Goal: Task Accomplishment & Management: Complete application form

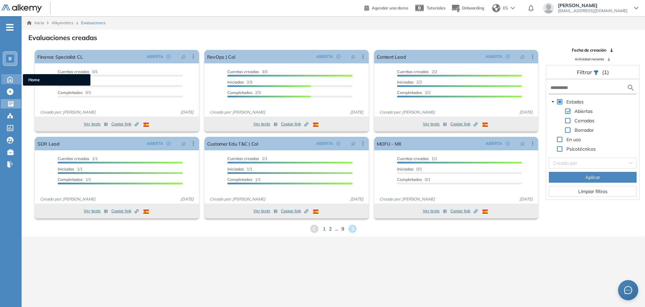
click at [15, 80] on icon at bounding box center [10, 79] width 12 height 8
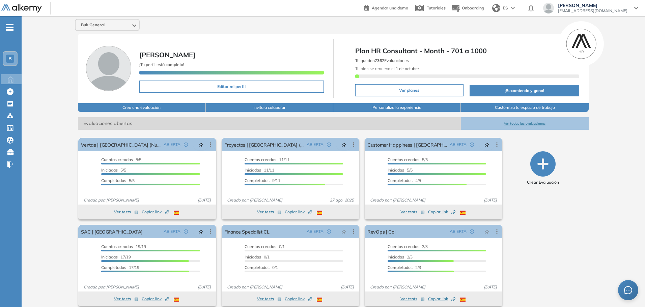
click at [546, 160] on icon "button" at bounding box center [542, 164] width 25 height 25
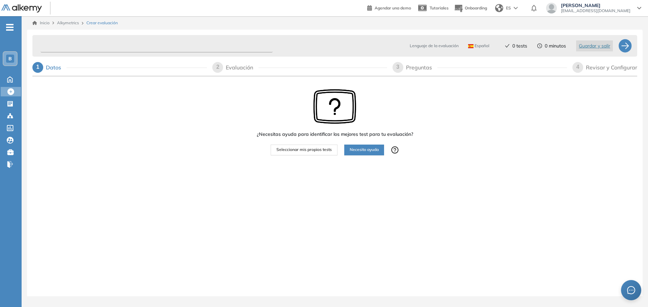
click at [86, 45] on input "text" at bounding box center [156, 45] width 232 height 13
click at [69, 46] on input "text" at bounding box center [156, 45] width 232 height 13
type input "********"
drag, startPoint x: 40, startPoint y: 23, endPoint x: 341, endPoint y: 23, distance: 300.3
click at [40, 23] on link "Inicio" at bounding box center [40, 23] width 17 height 6
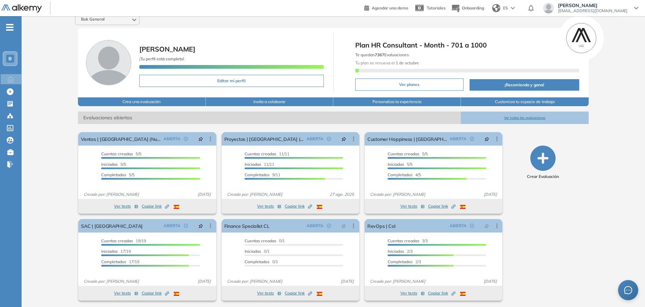
scroll to position [7, 0]
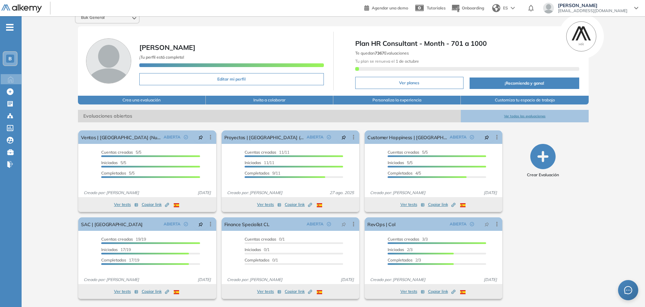
click at [522, 116] on button "Ver todas las evaluaciones" at bounding box center [525, 116] width 128 height 12
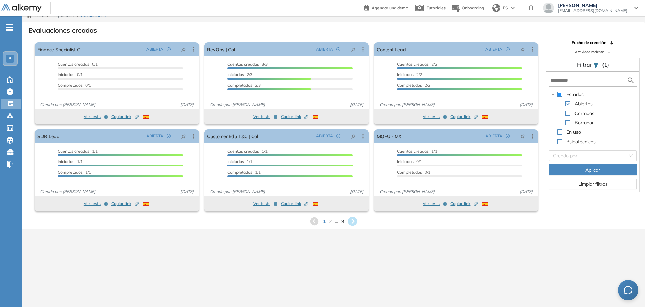
click at [354, 221] on icon at bounding box center [352, 221] width 11 height 11
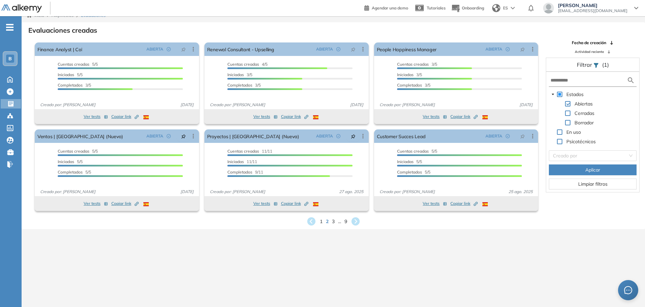
click at [354, 221] on icon at bounding box center [355, 222] width 8 height 8
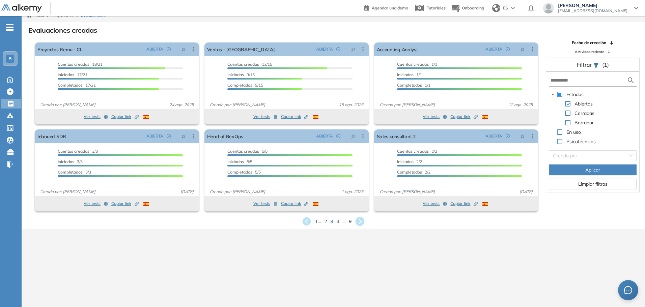
click at [359, 221] on icon at bounding box center [360, 221] width 9 height 9
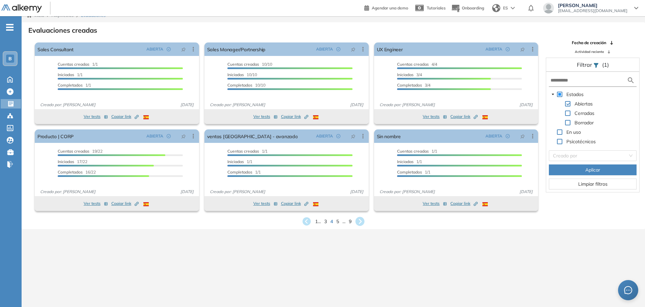
click at [359, 224] on icon at bounding box center [360, 221] width 9 height 9
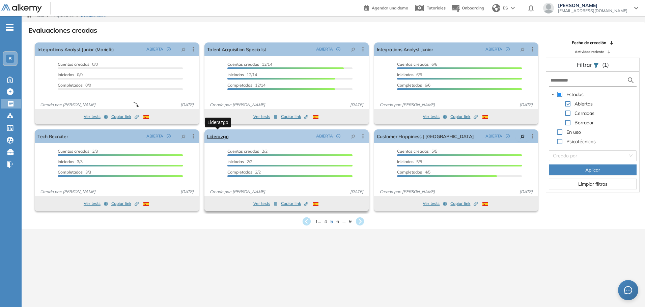
click at [222, 139] on link "Liderazgo" at bounding box center [218, 136] width 22 height 13
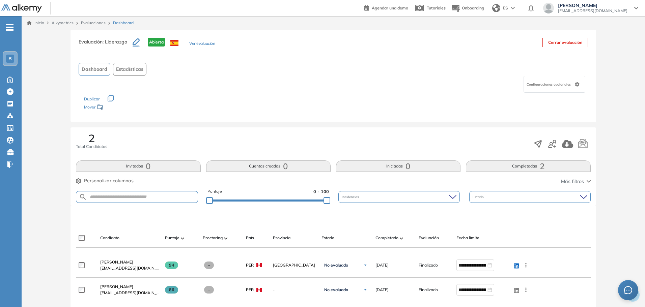
click at [202, 45] on button "Ver evaluación" at bounding box center [202, 43] width 26 height 7
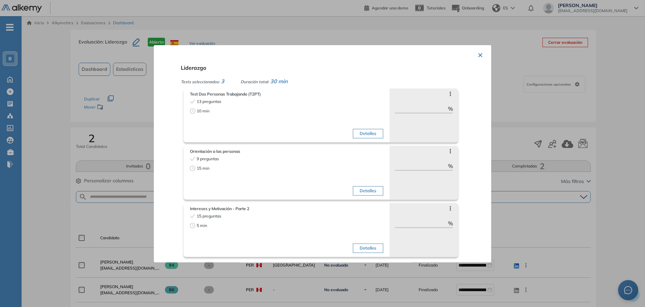
click at [240, 112] on div "10 min" at bounding box center [237, 111] width 95 height 6
click at [371, 135] on button "Detalles" at bounding box center [368, 133] width 30 height 9
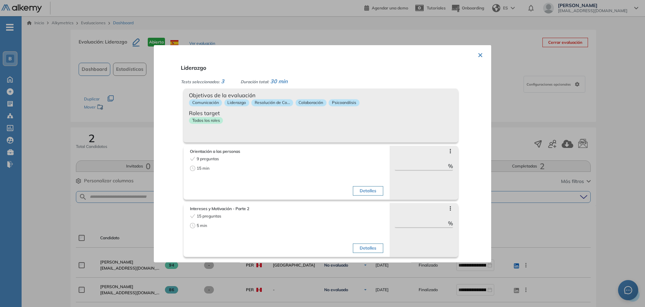
click at [368, 193] on button "Detalles" at bounding box center [368, 190] width 30 height 9
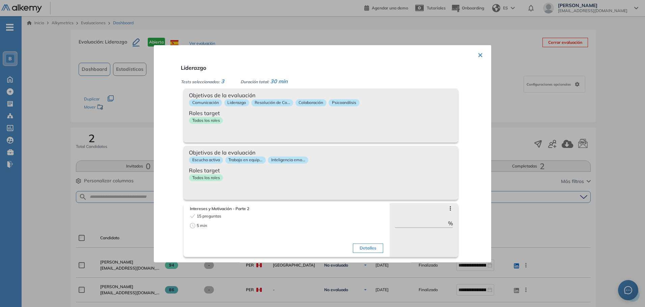
click at [368, 247] on button "Detalles" at bounding box center [368, 248] width 30 height 9
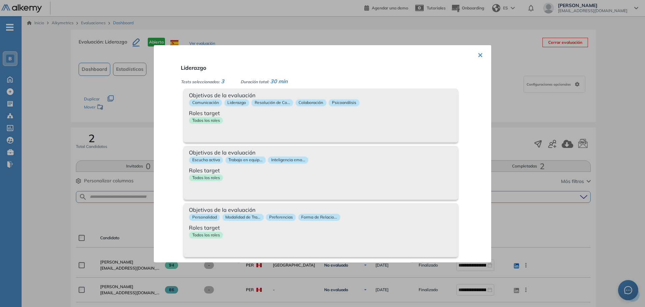
click at [368, 247] on div "Objetivos de la evaluación Personalidad Modalidad de Tra... Preferencias Forma …" at bounding box center [321, 230] width 275 height 54
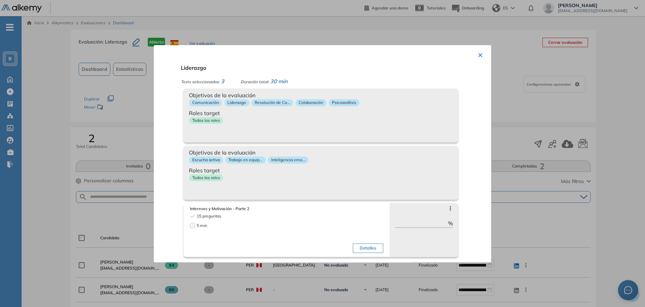
click at [362, 184] on div "Objetivos de la evaluación Escucha activa Trabajo en equip... Inteligencia emo.…" at bounding box center [321, 173] width 275 height 54
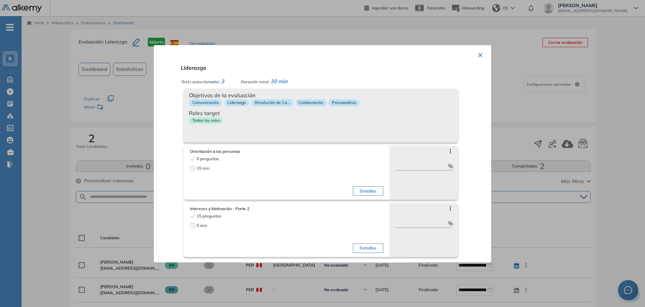
click at [362, 143] on div "[MEDICAL_DATA] a las personas 9 preguntas 15 min Detalles [MEDICAL_DATA] pregun…" at bounding box center [334, 170] width 300 height 57
click at [362, 126] on div "Todos los roles" at bounding box center [321, 122] width 264 height 10
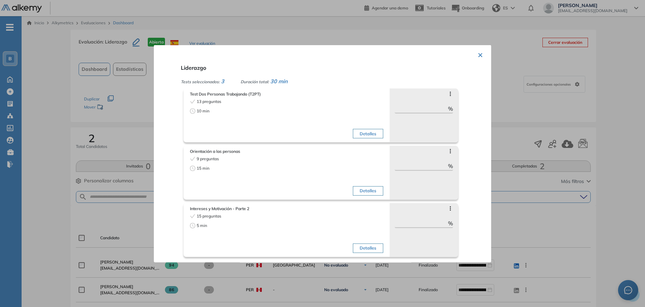
click at [478, 57] on button "×" at bounding box center [480, 54] width 5 height 13
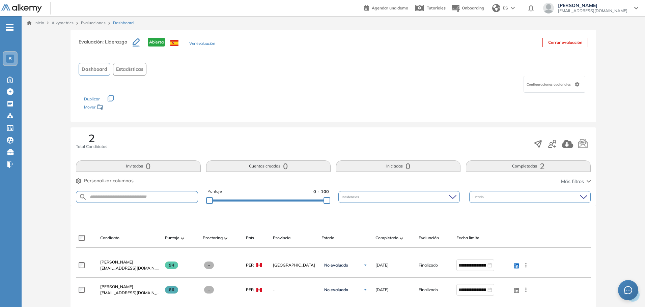
click at [563, 84] on span "Configuraciones opcionales" at bounding box center [550, 84] width 46 height 5
click at [461, 78] on div "Configuraciones opcionales Descargar certificados / Ver resultados Activar perf…" at bounding box center [333, 84] width 509 height 17
click at [109, 98] on icon "button" at bounding box center [111, 98] width 6 height 6
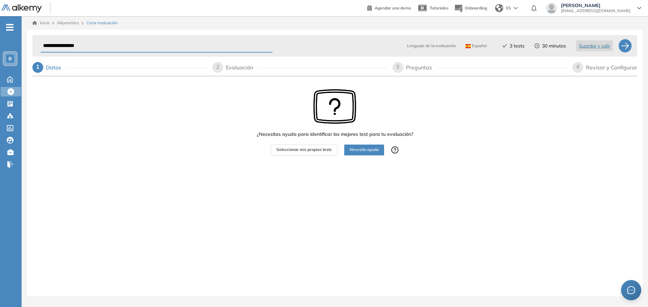
click at [88, 46] on input "**********" at bounding box center [156, 45] width 232 height 13
type input "**********"
click at [309, 153] on span "Seleccionar mis propios tests" at bounding box center [303, 150] width 55 height 6
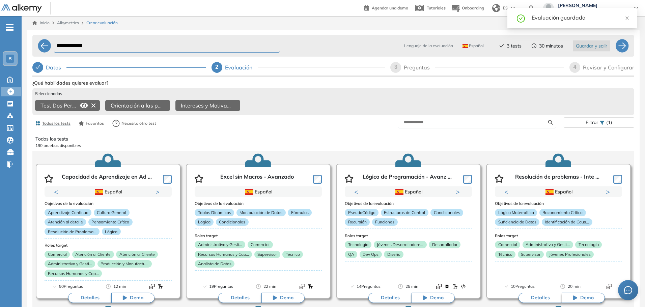
click at [83, 104] on icon at bounding box center [84, 105] width 8 height 5
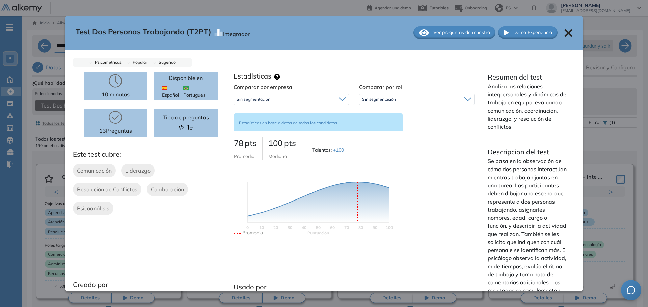
click at [451, 32] on span "Ver preguntas de muestra" at bounding box center [461, 32] width 57 height 7
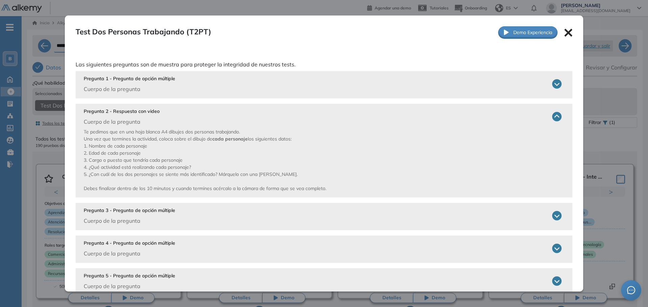
click at [553, 82] on icon at bounding box center [556, 83] width 9 height 9
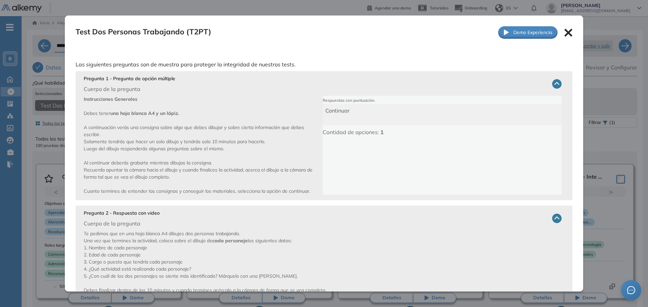
click at [553, 82] on icon at bounding box center [556, 83] width 9 height 9
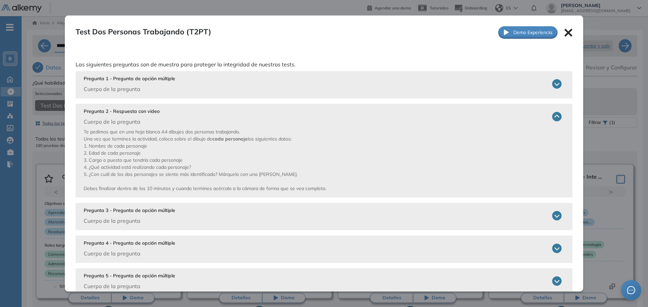
click at [553, 82] on icon at bounding box center [556, 83] width 9 height 9
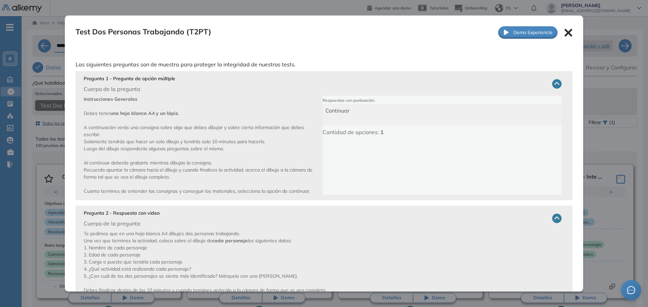
click at [553, 82] on icon at bounding box center [556, 83] width 9 height 9
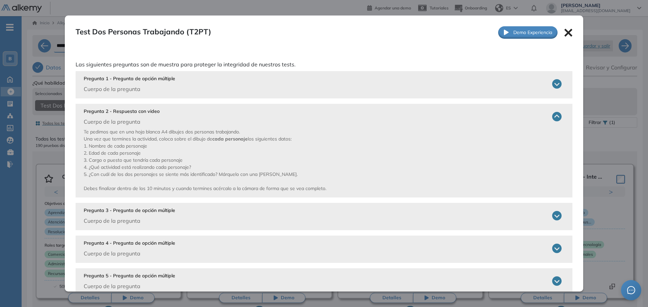
click at [565, 30] on icon at bounding box center [568, 33] width 8 height 8
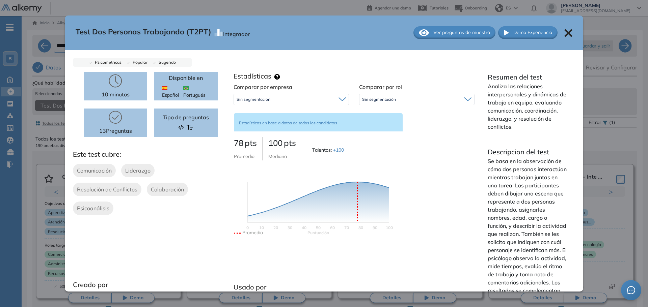
click at [566, 33] on icon at bounding box center [568, 33] width 8 height 8
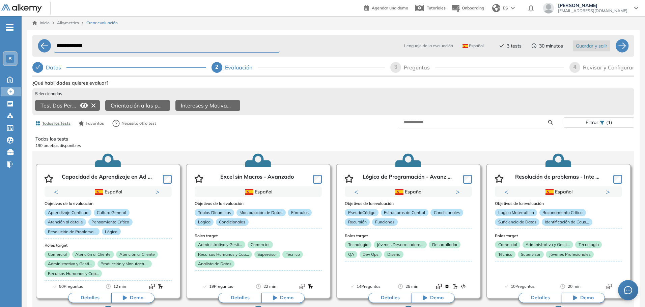
click at [93, 105] on icon at bounding box center [93, 105] width 11 height 11
click at [0, 0] on icon at bounding box center [0, 0] width 0 height 0
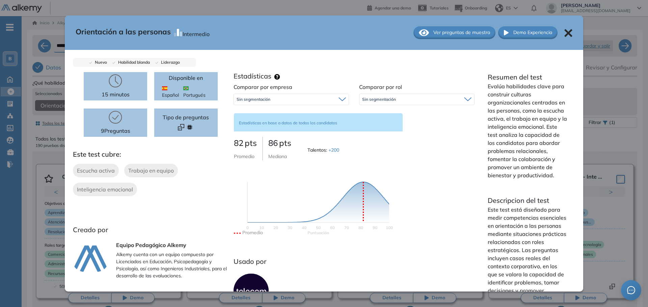
click at [420, 32] on icon at bounding box center [424, 32] width 10 height 7
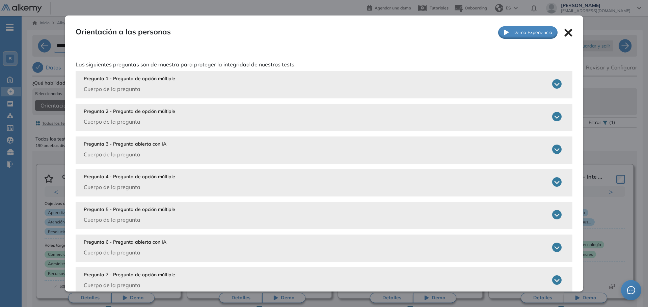
click at [253, 97] on div "Pregunta 1 - Pregunta de opción múltiple Cuerpo de la pregunta ¿Por qué es impo…" at bounding box center [324, 84] width 497 height 27
click at [253, 81] on div "Pregunta 1 - Pregunta de opción múltiple Cuerpo de la pregunta" at bounding box center [323, 84] width 478 height 18
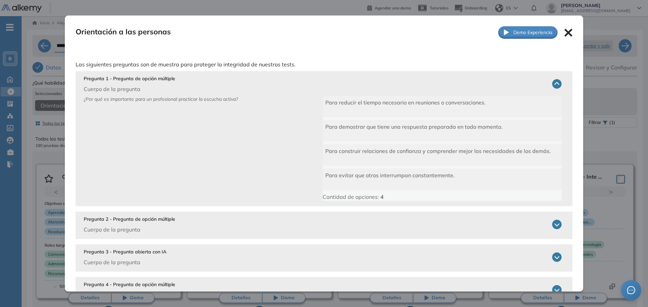
click at [308, 78] on div "Pregunta 1 - Pregunta de opción múltiple Cuerpo de la pregunta" at bounding box center [323, 84] width 478 height 18
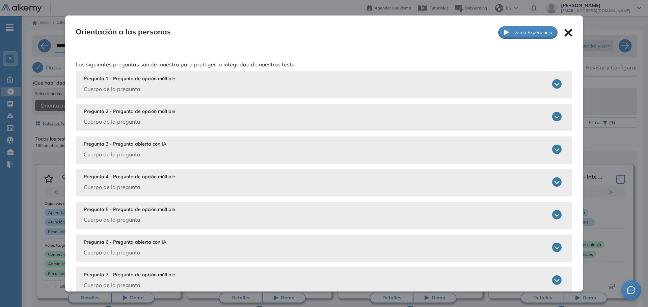
click at [553, 116] on icon at bounding box center [556, 116] width 9 height 9
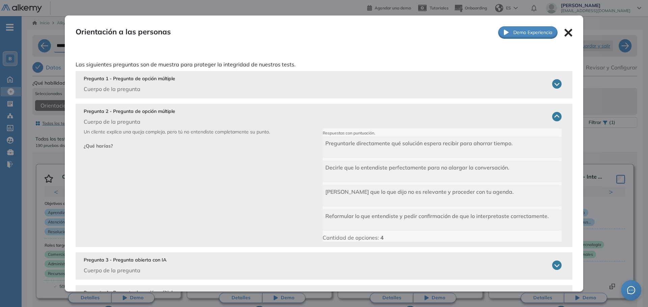
click at [543, 116] on div "Pregunta 2 - Pregunta de opción múltiple Cuerpo de la pregunta" at bounding box center [323, 117] width 478 height 18
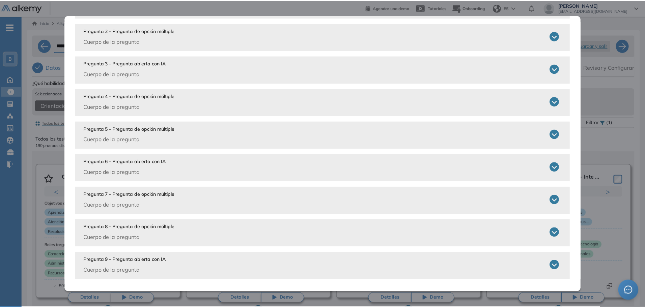
scroll to position [82, 0]
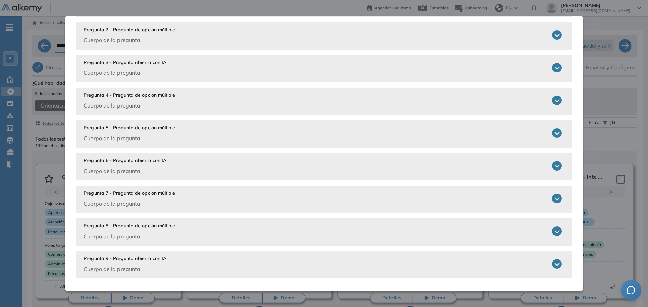
click at [598, 90] on div "[MEDICAL_DATA] a las personas Intermedio Ver preguntas de muestra Demo Experien…" at bounding box center [334, 216] width 605 height 276
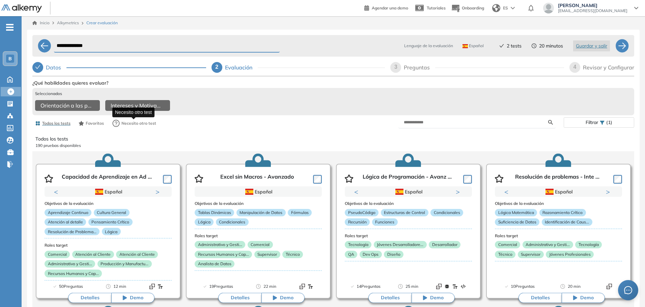
scroll to position [0, 0]
click at [153, 107] on icon at bounding box center [154, 106] width 8 height 8
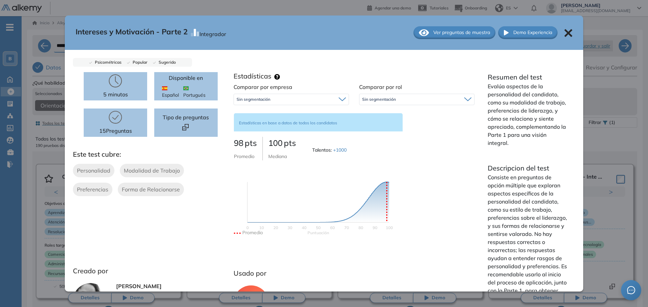
click at [449, 33] on span "Ver preguntas de muestra" at bounding box center [461, 32] width 57 height 7
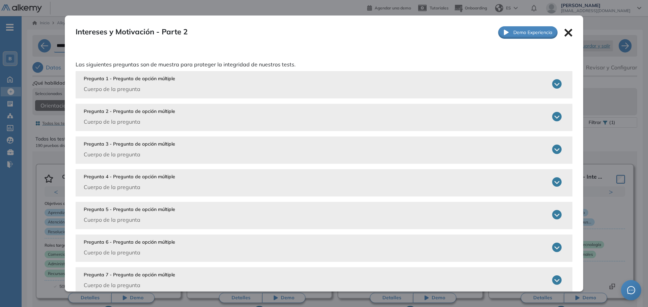
click at [405, 86] on div "Pregunta 1 - Pregunta de opción múltiple Cuerpo de la pregunta" at bounding box center [323, 84] width 478 height 18
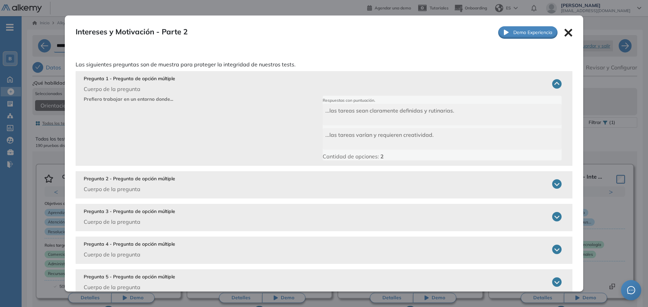
click at [396, 86] on div "Pregunta 1 - Pregunta de opción múltiple Cuerpo de la pregunta" at bounding box center [323, 84] width 478 height 18
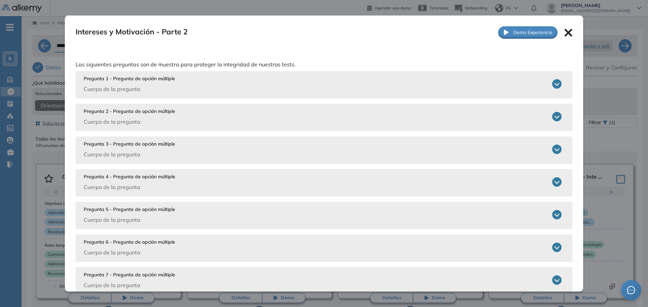
click at [477, 117] on div "Pregunta 2 - Pregunta de opción múltiple Cuerpo de la pregunta" at bounding box center [323, 117] width 478 height 18
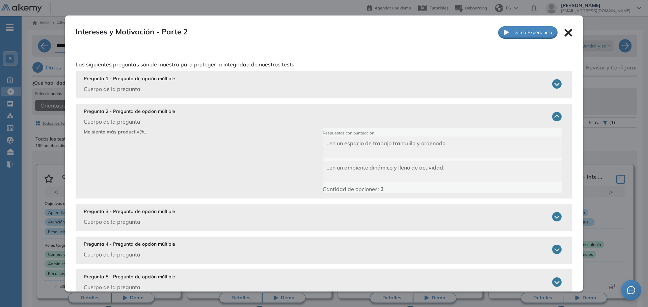
click at [474, 118] on div "Pregunta 2 - Pregunta de opción múltiple Cuerpo de la pregunta" at bounding box center [323, 117] width 478 height 18
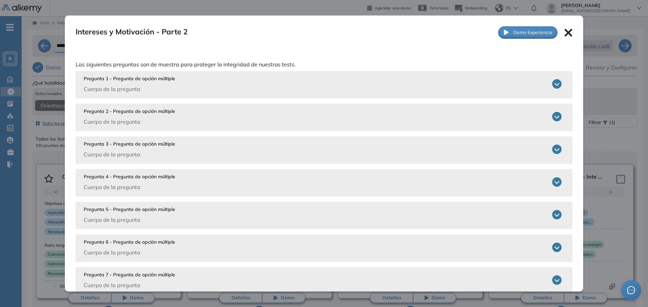
click at [433, 152] on div "Pregunta 3 - Pregunta de opción múltiple Cuerpo de la pregunta" at bounding box center [323, 150] width 478 height 18
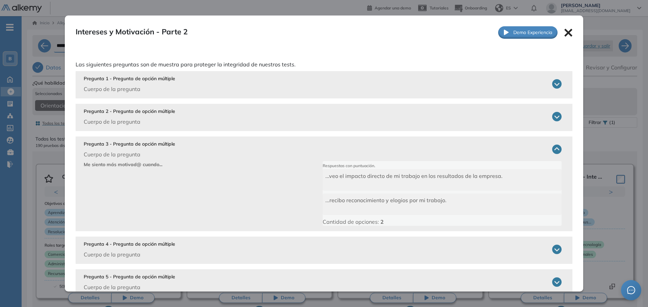
click at [436, 147] on div "Pregunta 3 - Pregunta de opción múltiple Cuerpo de la pregunta" at bounding box center [323, 150] width 478 height 18
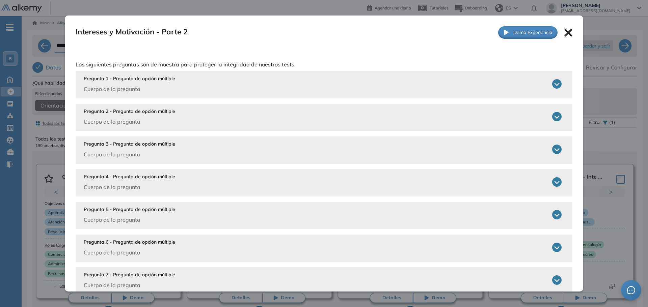
click at [411, 188] on div "Pregunta 4 - Pregunta de opción múltiple Cuerpo de la pregunta" at bounding box center [323, 182] width 478 height 18
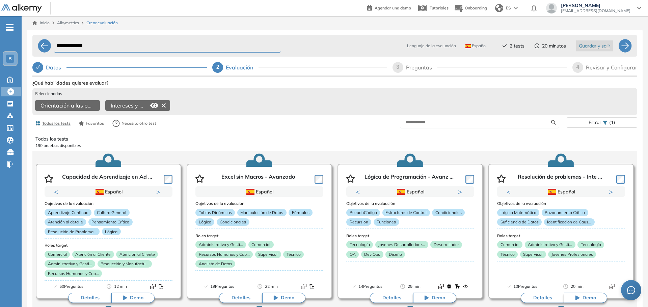
click at [600, 133] on div "Intereses y Motivación - Parte 2 Integrador Ver preguntas de muestra Demo Exper…" at bounding box center [334, 216] width 605 height 276
click at [474, 124] on input "text" at bounding box center [476, 122] width 144 height 6
type input "*********"
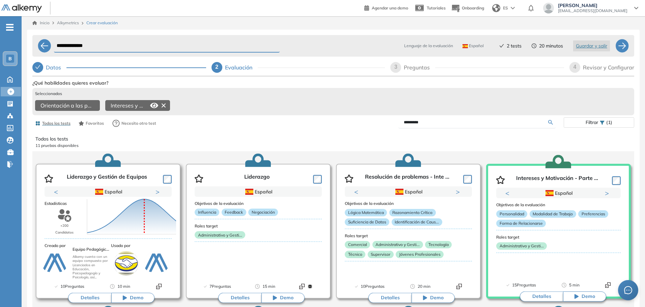
click at [85, 302] on button "Detalles" at bounding box center [89, 298] width 43 height 10
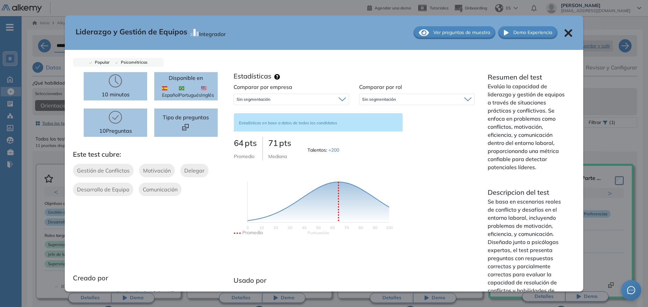
click at [456, 31] on span "Ver preguntas de muestra" at bounding box center [461, 32] width 57 height 7
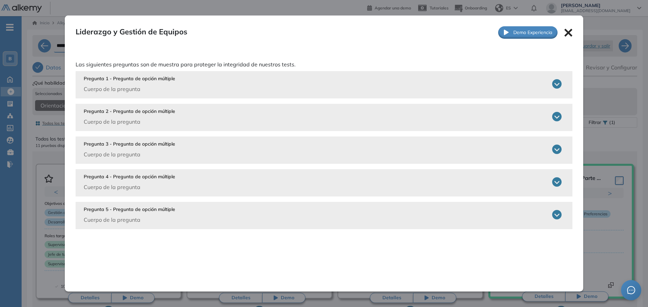
click at [292, 84] on div "Pregunta 1 - Pregunta de opción múltiple Cuerpo de la pregunta" at bounding box center [323, 84] width 478 height 18
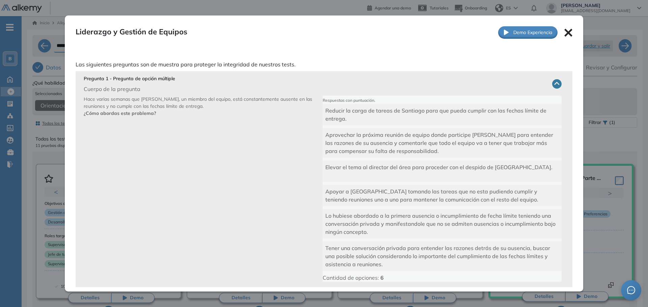
click at [558, 35] on div "Liderazgo y Gestión de Equipos Integrador Ver preguntas de muestra Demo Experie…" at bounding box center [324, 33] width 518 height 34
click at [557, 34] on div "Liderazgo y Gestión de Equipos Integrador Ver preguntas de muestra Demo Experie…" at bounding box center [324, 33] width 518 height 34
click at [564, 33] on icon at bounding box center [568, 33] width 8 height 8
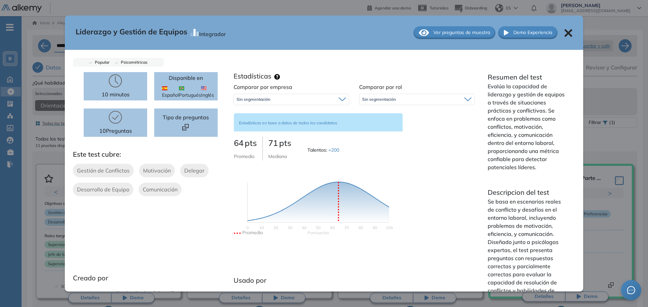
click at [42, 163] on div "Liderazgo y Gestión de Equipos Integrador Ver preguntas de muestra Demo Experie…" at bounding box center [334, 216] width 605 height 276
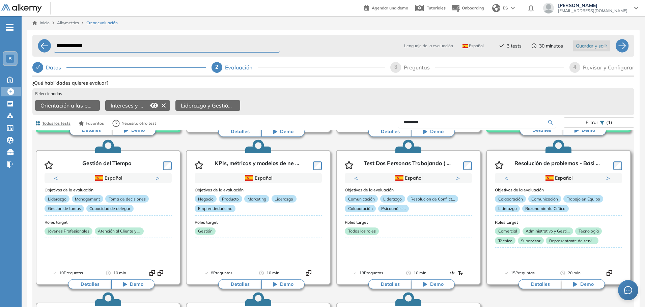
scroll to position [169, 0]
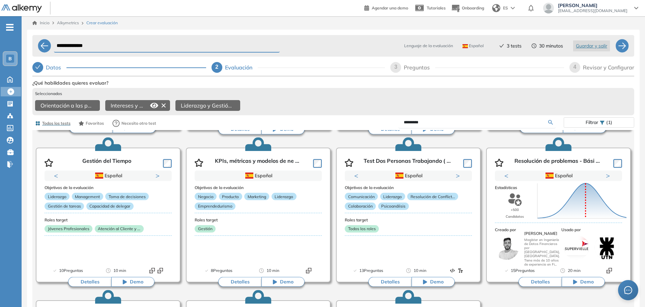
click at [394, 66] on div "3" at bounding box center [395, 67] width 11 height 11
select select "*****"
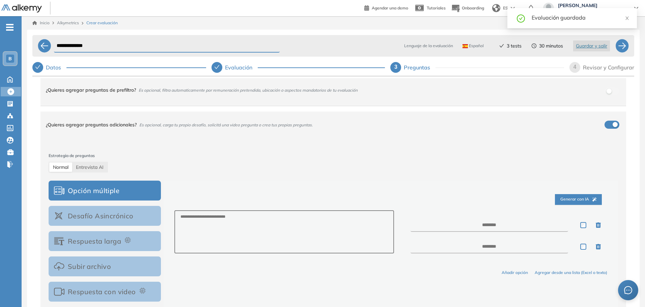
scroll to position [0, 0]
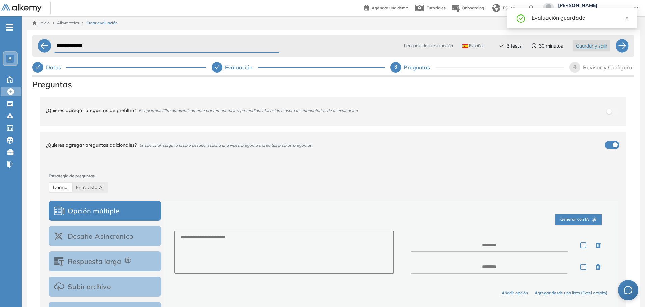
click at [572, 67] on div "4" at bounding box center [575, 67] width 11 height 11
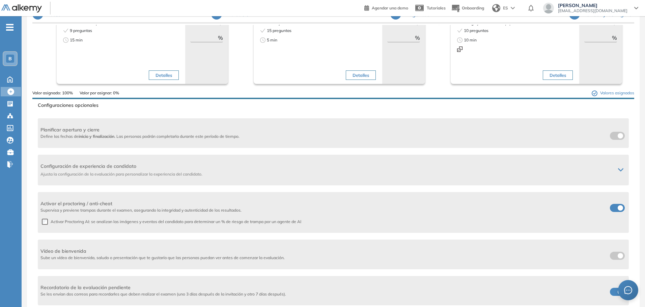
scroll to position [54, 0]
click at [611, 206] on span at bounding box center [612, 205] width 5 height 5
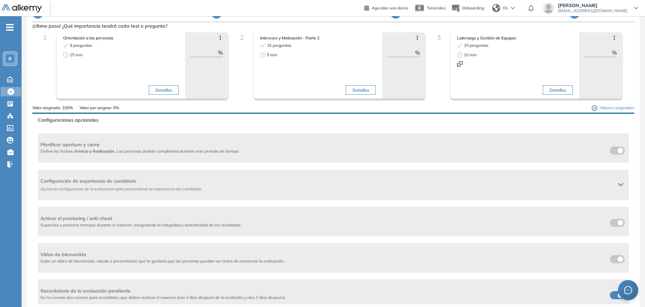
scroll to position [0, 0]
click at [400, 56] on input "**" at bounding box center [401, 54] width 28 height 8
click at [202, 55] on input "**" at bounding box center [204, 54] width 28 height 8
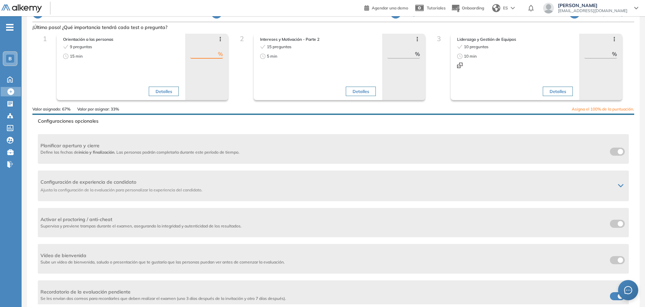
click at [400, 53] on input "**" at bounding box center [401, 54] width 28 height 8
click at [596, 51] on input "**" at bounding box center [598, 54] width 28 height 8
click at [201, 54] on input "number" at bounding box center [204, 54] width 28 height 8
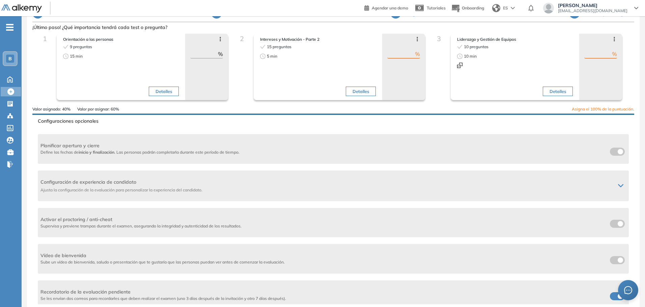
click at [399, 54] on input "number" at bounding box center [401, 54] width 28 height 8
click at [201, 57] on input "**" at bounding box center [204, 54] width 28 height 8
type input "**"
click at [244, 91] on div "2 Intereses y Motivación - Parte 2 15 preguntas 5 min Detalles Avanzar posición…" at bounding box center [328, 70] width 187 height 73
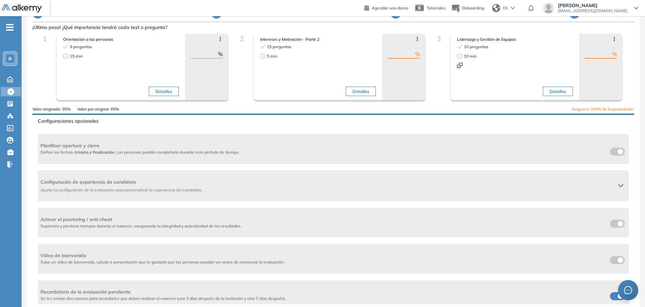
click at [406, 53] on input "number" at bounding box center [401, 54] width 28 height 8
click at [588, 54] on input "number" at bounding box center [598, 54] width 28 height 8
type input "**"
click at [400, 51] on input "number" at bounding box center [401, 54] width 28 height 8
type input "**"
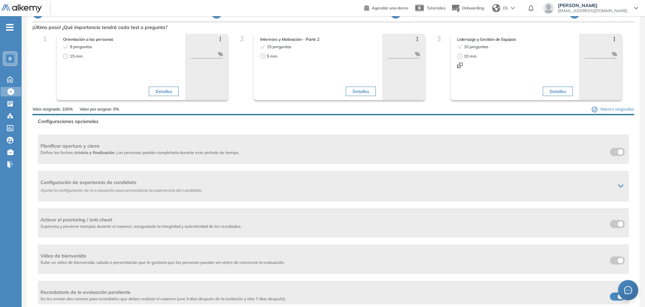
click at [428, 97] on div "2 Intereses y Motivación - Parte 2 15 preguntas 5 min Detalles Avanzar posición…" at bounding box center [333, 70] width 197 height 73
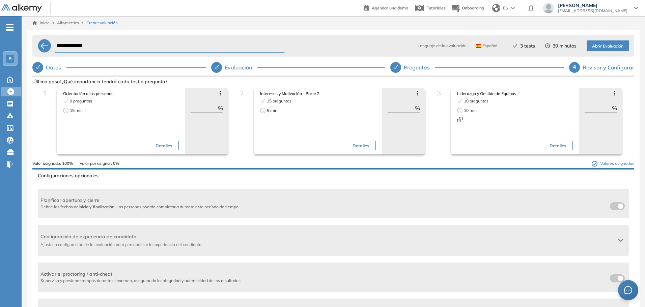
click at [595, 48] on span "Abrir Evaluación" at bounding box center [607, 46] width 31 height 6
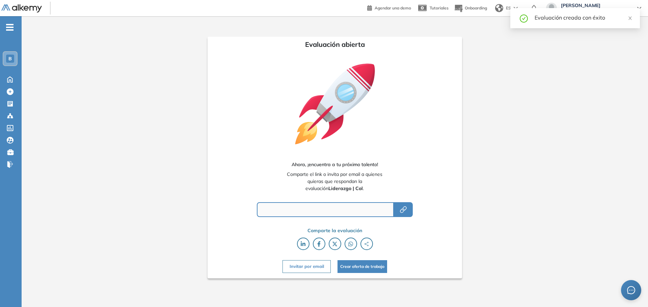
type input "**********"
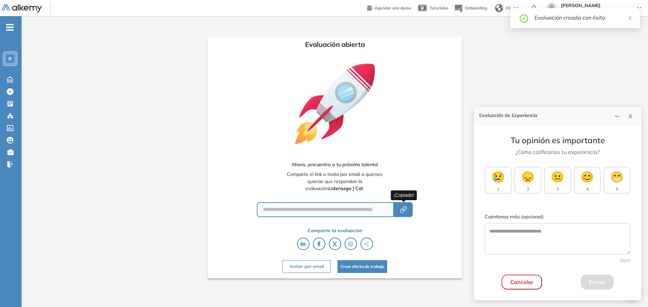
click at [400, 209] on icon "button" at bounding box center [403, 210] width 8 height 8
